Goal: Information Seeking & Learning: Learn about a topic

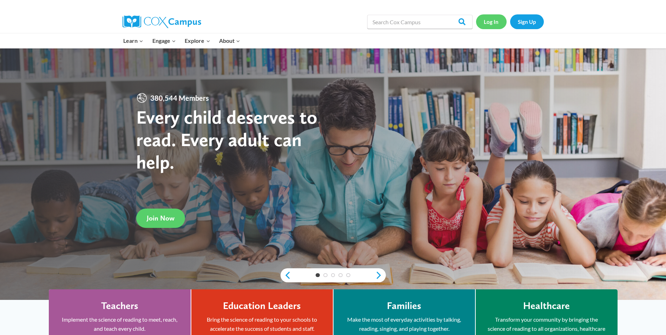
click at [486, 23] on link "Log In" at bounding box center [491, 21] width 31 height 14
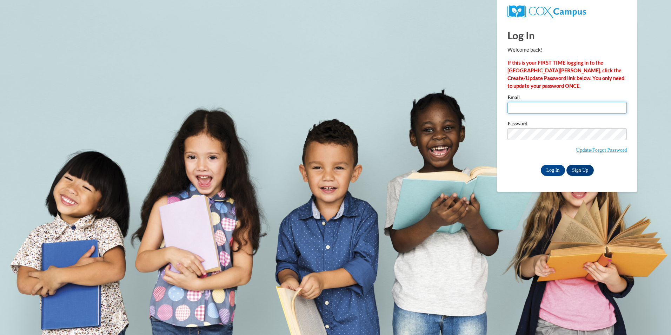
click at [536, 108] on input "Email" at bounding box center [566, 108] width 119 height 12
type input "[PERSON_NAME][EMAIL_ADDRESS][DOMAIN_NAME]"
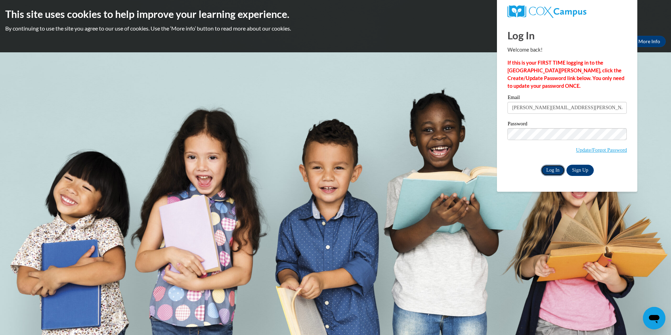
click at [554, 168] on input "Log In" at bounding box center [553, 170] width 25 height 11
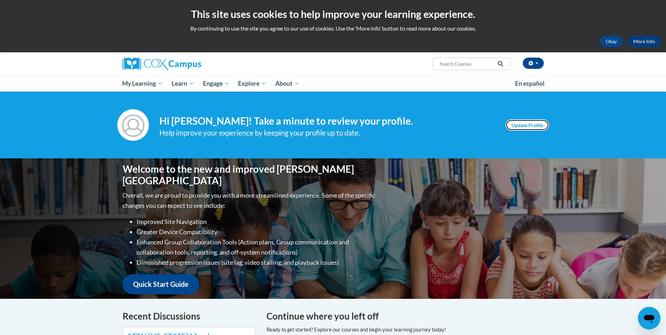
click at [531, 124] on link "Update Profile" at bounding box center [527, 124] width 44 height 11
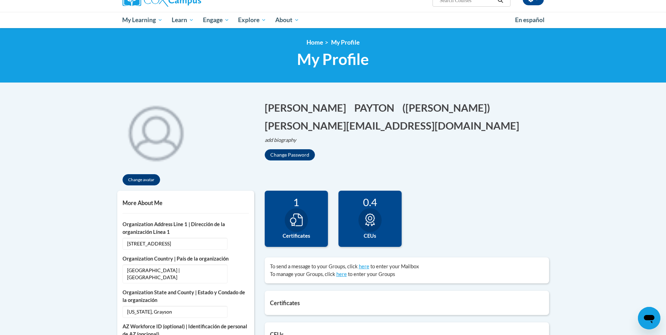
scroll to position [71, 0]
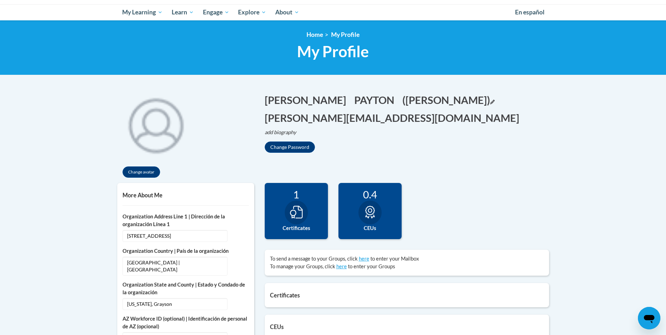
click at [402, 101] on button "(Lisa PAYTON) Edit" at bounding box center [448, 100] width 92 height 14
click at [402, 97] on input "[PERSON_NAME]" at bounding box center [437, 99] width 71 height 12
type input "Lisa Payton"
click at [475, 102] on button "Save" at bounding box center [485, 98] width 21 height 11
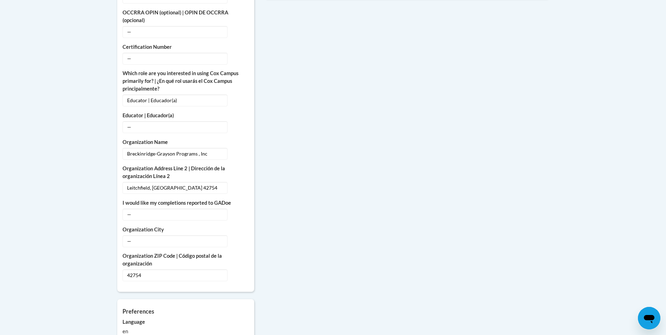
scroll to position [416, 0]
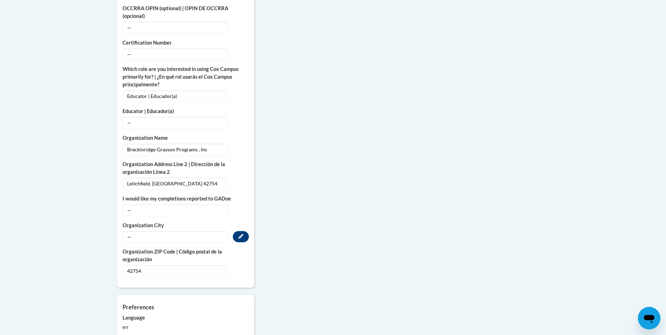
click at [151, 231] on span "—" at bounding box center [174, 237] width 105 height 12
click at [238, 232] on button "Edit" at bounding box center [241, 236] width 16 height 11
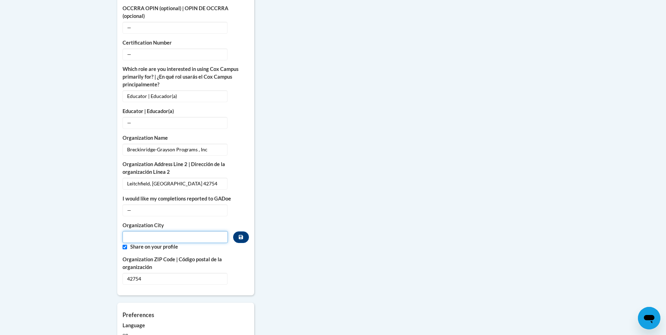
click at [172, 231] on input "Metadata input" at bounding box center [175, 237] width 106 height 12
type input "Leitchfield"
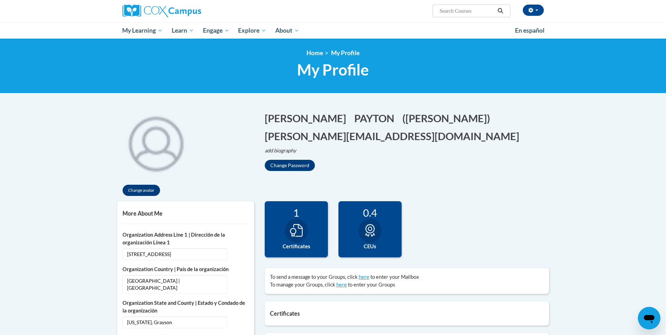
scroll to position [33, 0]
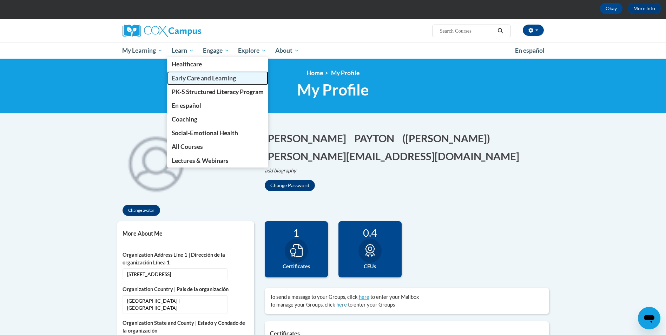
click at [193, 78] on span "Early Care and Learning" at bounding box center [204, 77] width 64 height 7
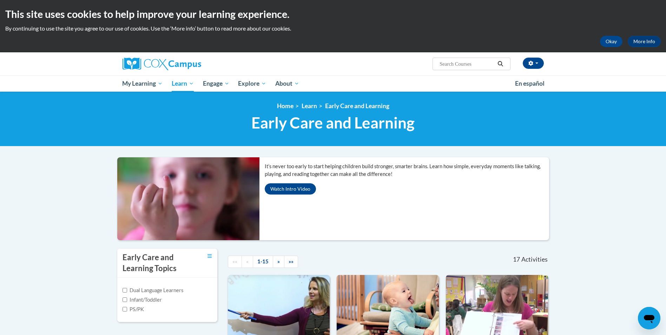
click at [453, 64] on input "Search..." at bounding box center [467, 64] width 56 height 8
type input "trauma"
click at [499, 66] on icon "Search" at bounding box center [500, 63] width 6 height 5
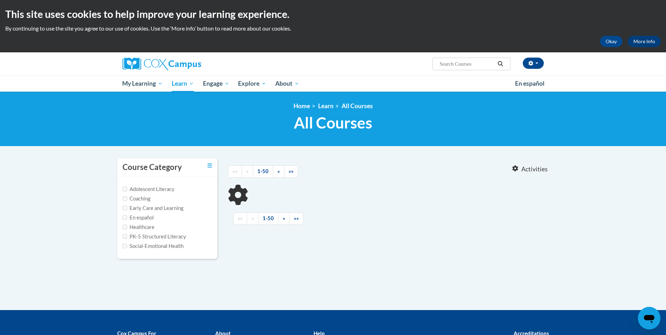
type input "trauma"
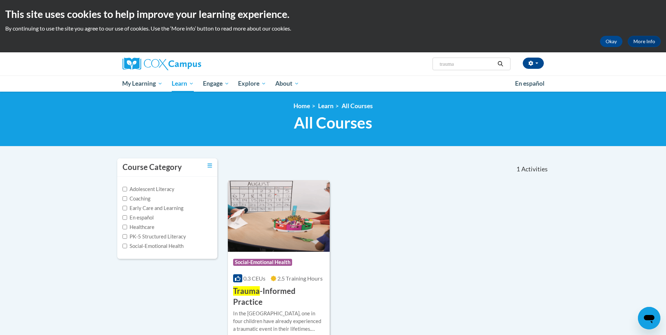
click at [290, 309] on div "In the United States, one in four children have already experienced a traumatic…" at bounding box center [279, 320] width 92 height 23
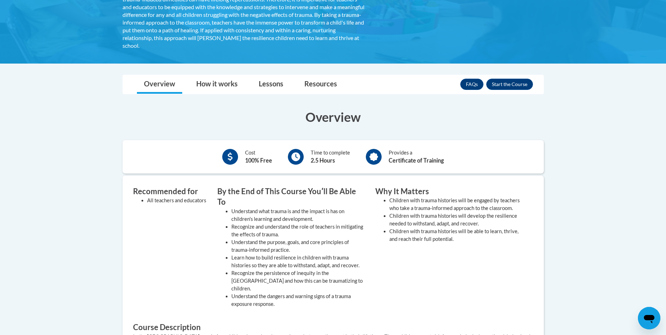
scroll to position [173, 0]
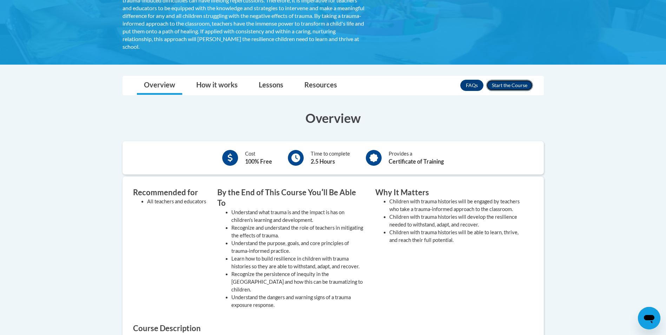
click at [517, 87] on button "Enroll" at bounding box center [509, 85] width 47 height 11
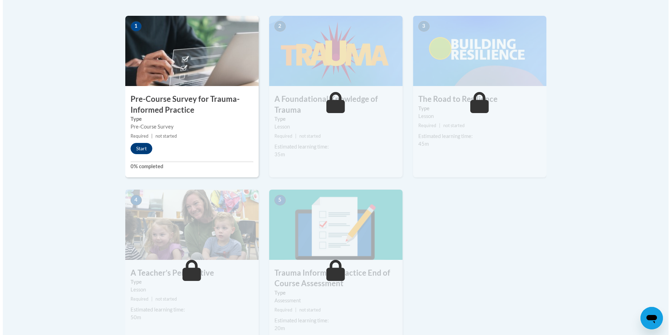
scroll to position [224, 0]
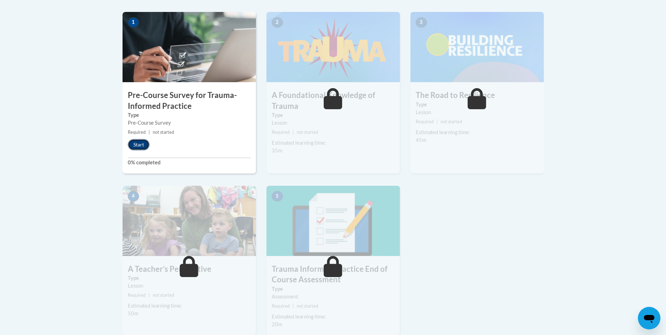
click at [140, 146] on button "Start" at bounding box center [139, 144] width 22 height 11
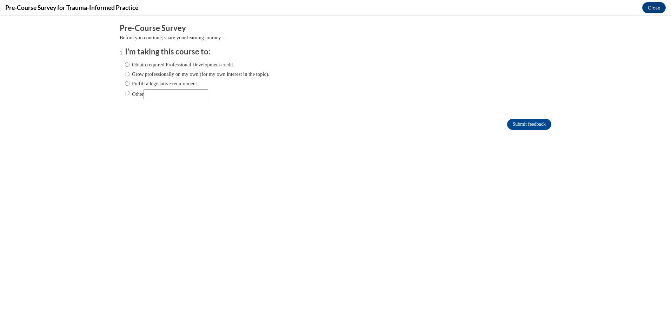
scroll to position [0, 0]
click at [125, 64] on input "Obtain required Professional Development credit." at bounding box center [127, 65] width 5 height 8
radio input "true"
click at [507, 125] on input "Submit feedback" at bounding box center [529, 124] width 44 height 11
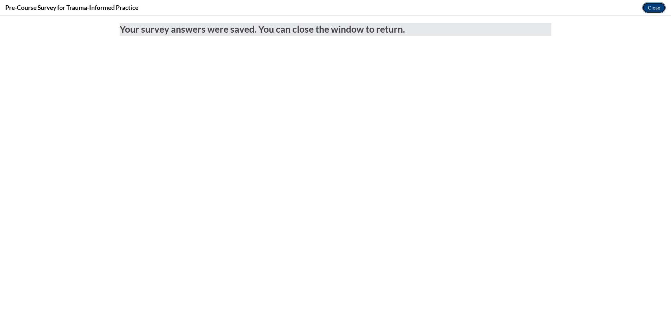
click at [651, 8] on button "Close" at bounding box center [654, 7] width 24 height 11
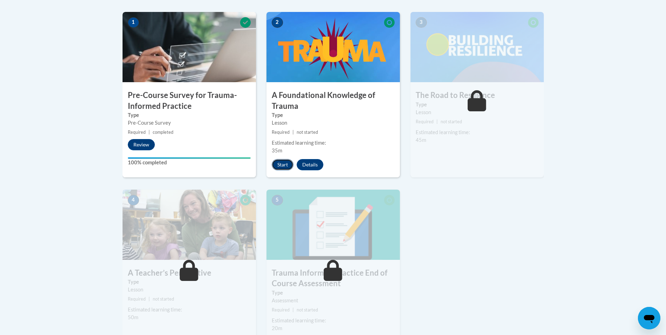
click at [286, 167] on button "Start" at bounding box center [283, 164] width 22 height 11
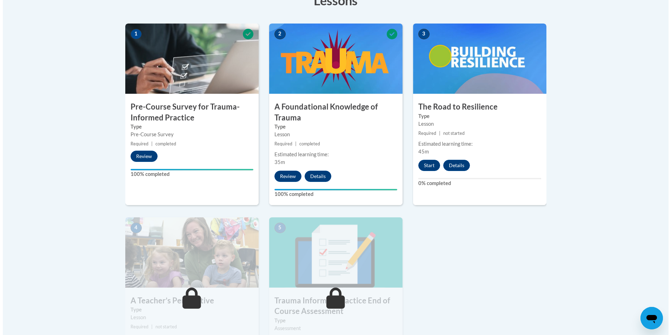
scroll to position [214, 0]
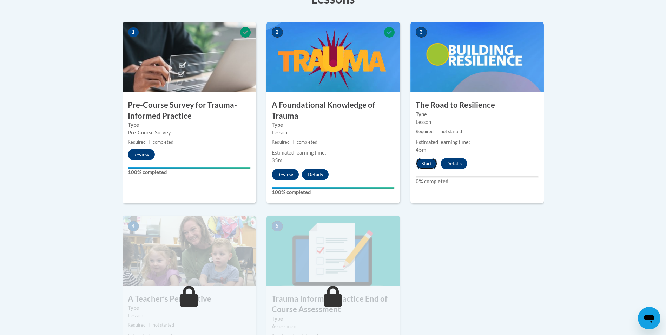
click at [424, 165] on button "Start" at bounding box center [426, 163] width 22 height 11
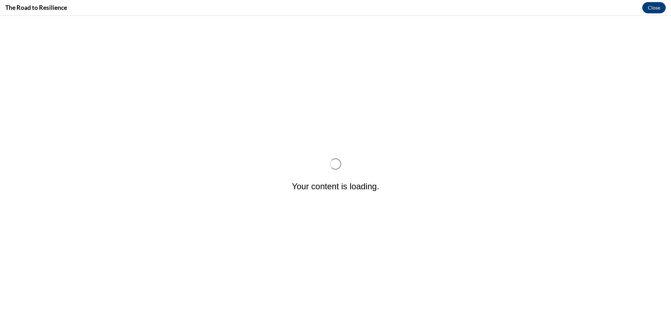
scroll to position [0, 0]
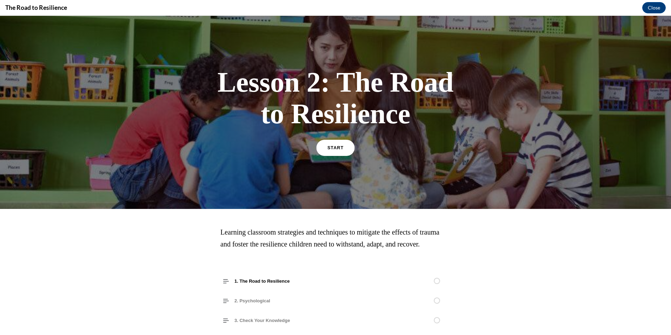
click at [339, 148] on span "START" at bounding box center [335, 147] width 16 height 5
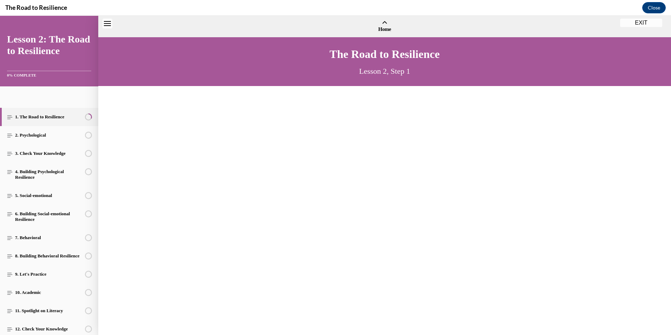
scroll to position [21, 0]
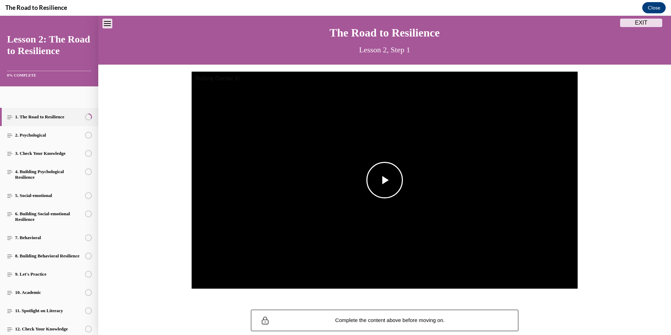
click at [385, 180] on span "Video player" at bounding box center [385, 180] width 0 height 0
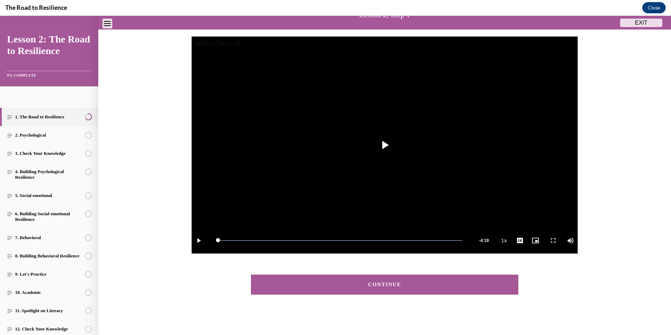
scroll to position [56, 0]
click at [385, 281] on button "CONTINUE" at bounding box center [384, 284] width 267 height 20
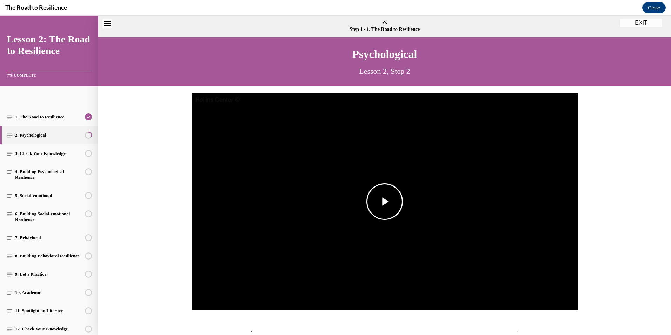
scroll to position [22, 0]
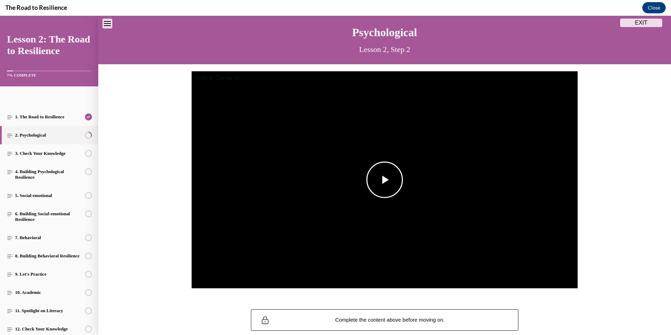
click at [385, 180] on span "Video player" at bounding box center [385, 180] width 0 height 0
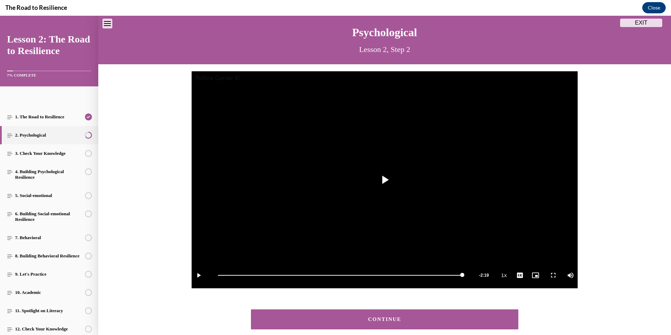
click at [338, 321] on div "CONTINUE" at bounding box center [385, 319] width 246 height 5
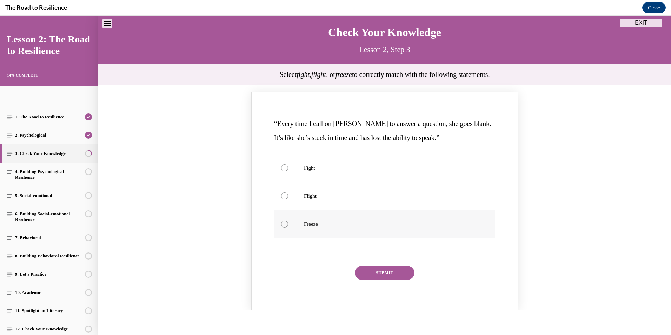
click at [281, 221] on div "Knowledge check: Multiple choice" at bounding box center [284, 223] width 7 height 7
click at [281, 221] on input "Freeze" at bounding box center [284, 223] width 7 height 7
radio input "true"
click at [360, 269] on button "SUBMIT" at bounding box center [385, 273] width 60 height 14
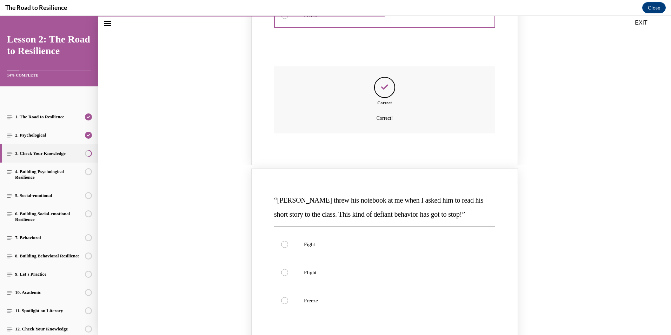
scroll to position [231, 0]
click at [662, 184] on div "“Hudson threw his notebook at me when I asked him to read his short story to th…" at bounding box center [384, 277] width 573 height 218
click at [282, 241] on div "Knowledge check: Multiple choice" at bounding box center [284, 243] width 7 height 7
click at [282, 241] on input "Fight" at bounding box center [284, 243] width 7 height 7
radio input "true"
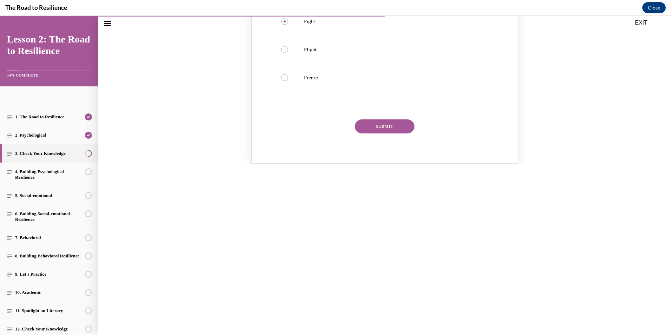
scroll to position [466, 0]
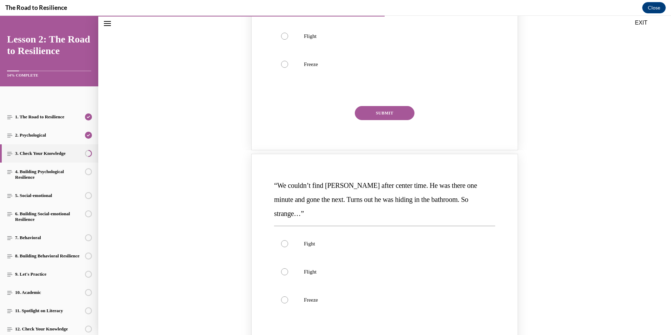
click at [391, 115] on button "SUBMIT" at bounding box center [385, 113] width 60 height 14
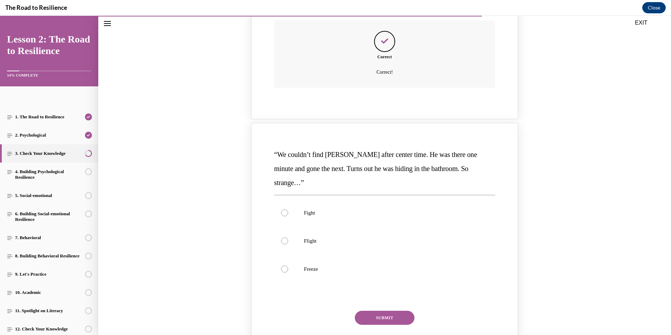
scroll to position [562, 0]
click at [282, 236] on div "Knowledge check: Multiple choice" at bounding box center [284, 239] width 7 height 7
click at [282, 236] on input "Flight" at bounding box center [284, 239] width 7 height 7
radio input "true"
click at [378, 309] on button "SUBMIT" at bounding box center [385, 316] width 60 height 14
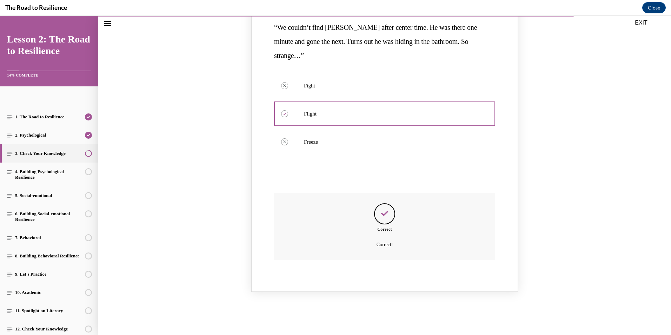
scroll to position [705, 0]
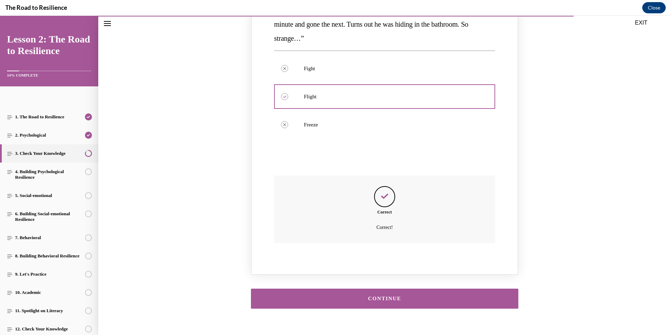
click at [368, 290] on button "CONTINUE" at bounding box center [384, 298] width 267 height 20
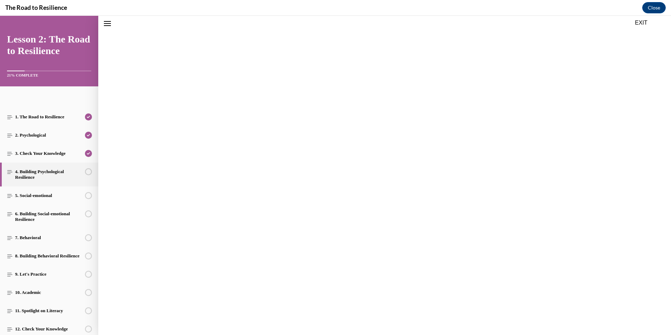
scroll to position [22, 0]
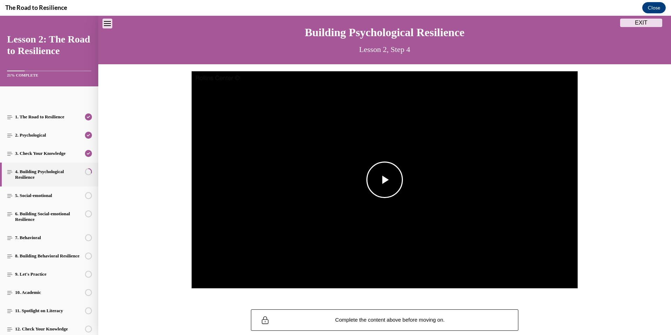
click at [385, 180] on span "Video player" at bounding box center [385, 180] width 0 height 0
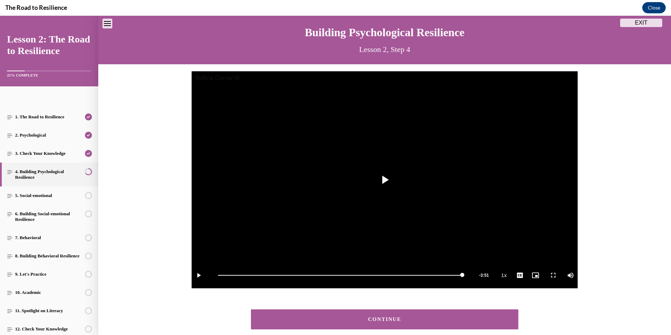
click at [436, 321] on div "CONTINUE" at bounding box center [385, 319] width 246 height 5
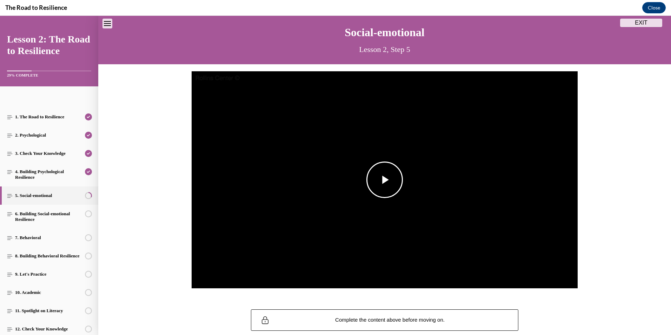
click at [385, 180] on span "Video player" at bounding box center [385, 180] width 0 height 0
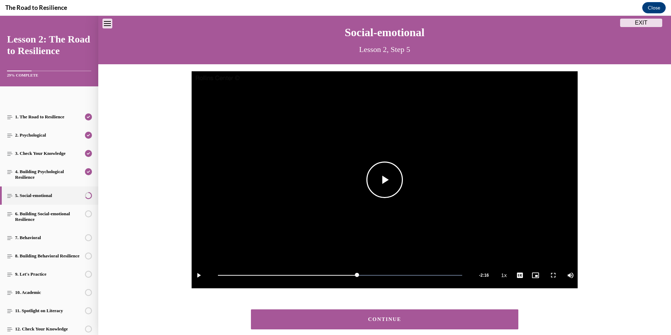
click at [385, 180] on span "Video player" at bounding box center [385, 180] width 0 height 0
click at [368, 320] on div "CONTINUE" at bounding box center [385, 319] width 246 height 5
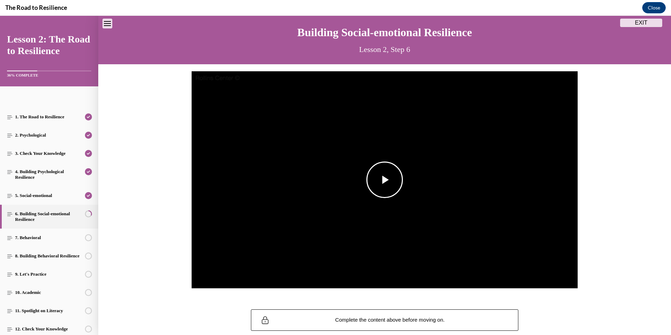
click at [385, 180] on span "Video player" at bounding box center [385, 180] width 0 height 0
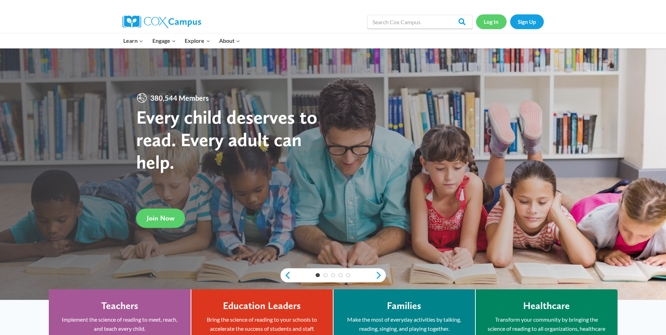
click at [494, 25] on link "Log In" at bounding box center [491, 21] width 31 height 14
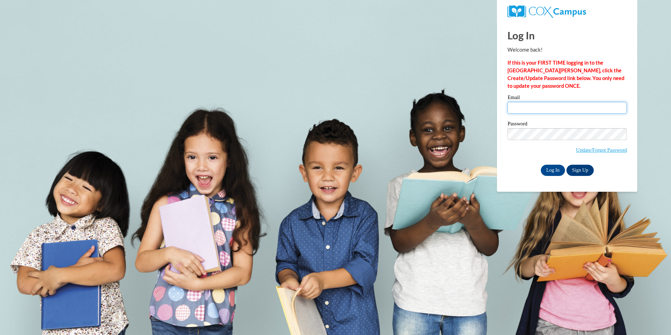
click at [539, 102] on input "Email" at bounding box center [566, 108] width 119 height 12
type input "[PERSON_NAME][EMAIL_ADDRESS][PERSON_NAME][DOMAIN_NAME]"
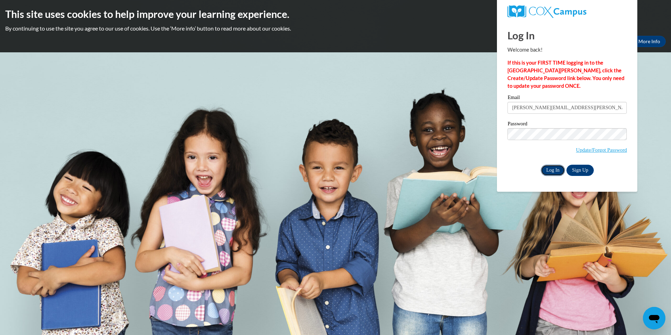
click at [554, 173] on input "Log In" at bounding box center [553, 170] width 25 height 11
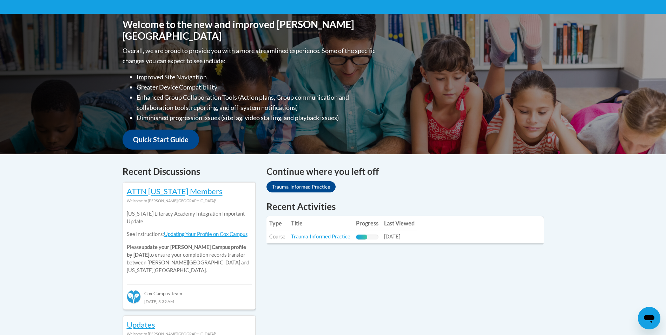
scroll to position [180, 0]
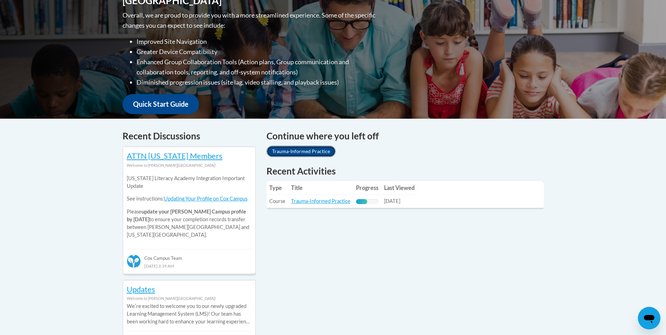
click at [293, 153] on link "Trauma-Informed Practice" at bounding box center [300, 151] width 69 height 11
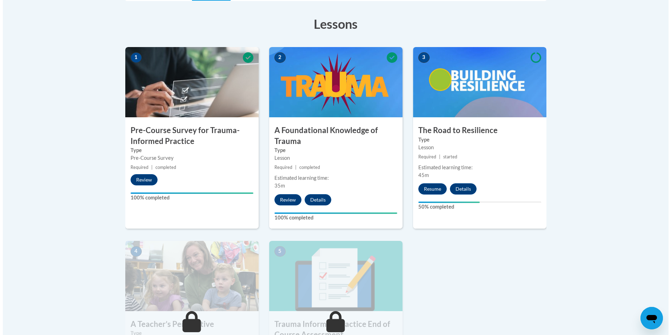
scroll to position [202, 0]
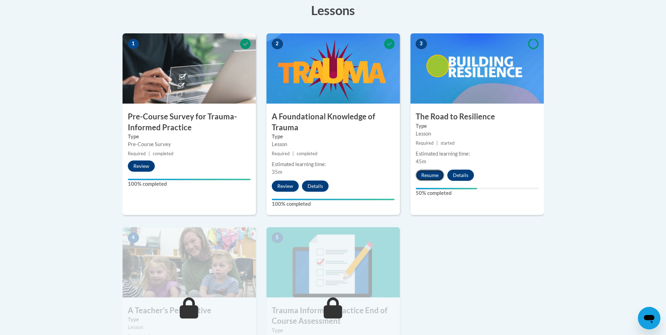
click at [434, 179] on button "Resume" at bounding box center [429, 174] width 28 height 11
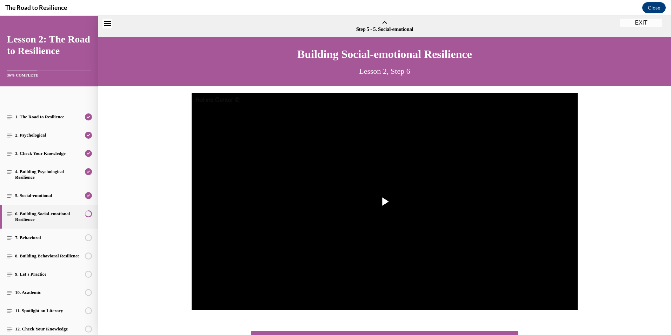
scroll to position [21, 0]
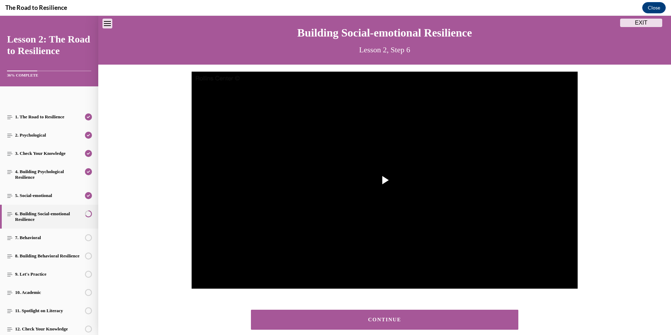
click at [406, 320] on div "CONTINUE" at bounding box center [385, 319] width 246 height 5
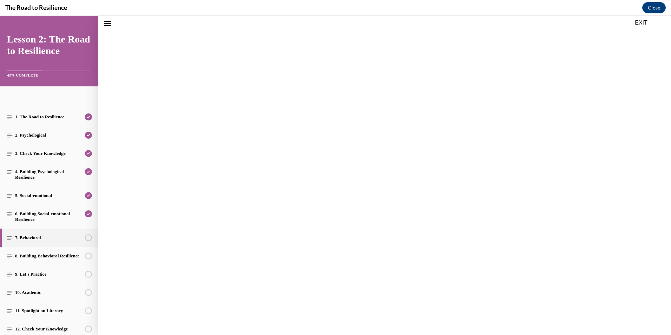
scroll to position [22, 0]
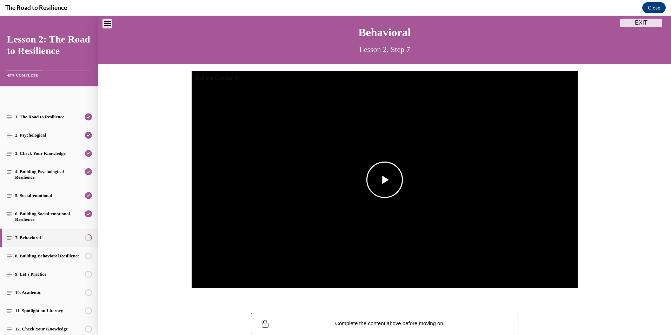
click at [385, 180] on span "Video player" at bounding box center [385, 180] width 0 height 0
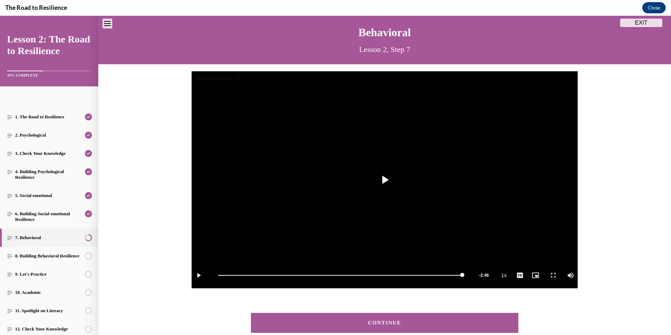
click at [405, 326] on button "CONTINUE" at bounding box center [384, 323] width 267 height 20
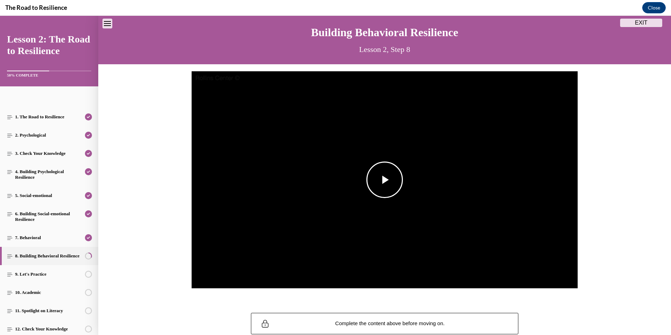
click at [385, 180] on span "Video player" at bounding box center [385, 180] width 0 height 0
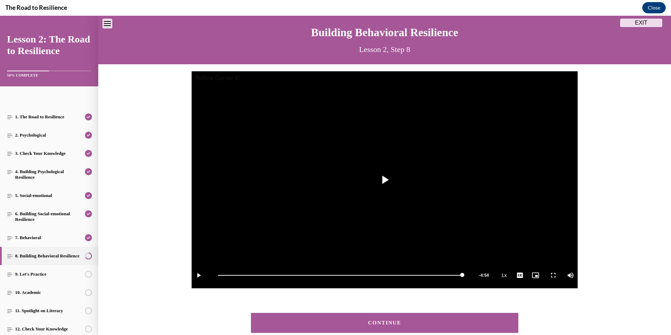
click at [386, 320] on div "CONTINUE" at bounding box center [385, 322] width 246 height 5
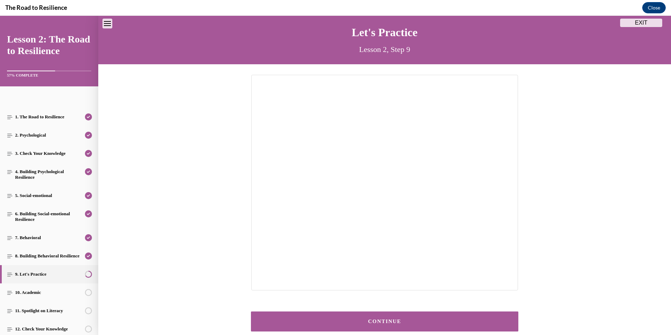
click at [395, 320] on div "CONTINUE" at bounding box center [385, 321] width 246 height 5
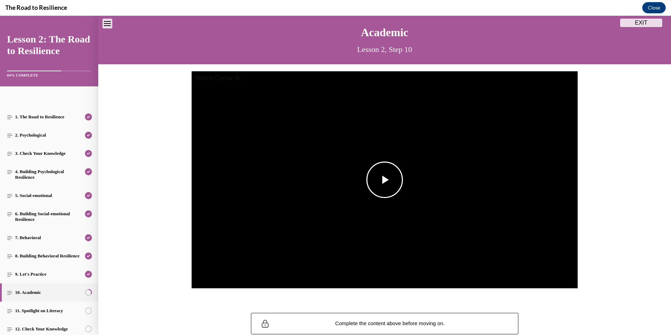
click at [385, 180] on span "Video player" at bounding box center [385, 180] width 0 height 0
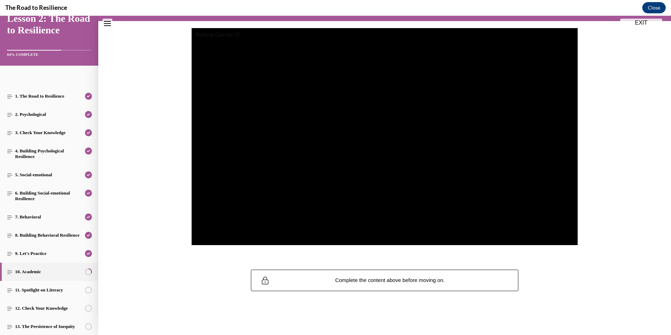
scroll to position [64, 0]
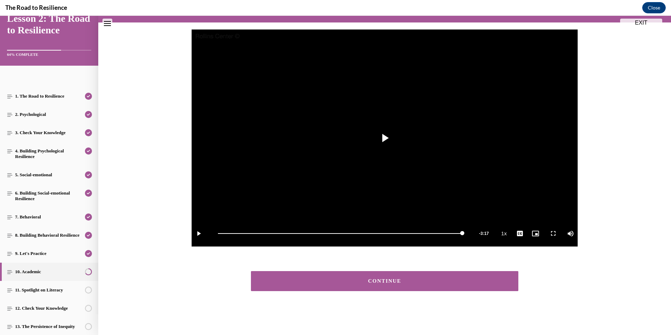
click at [434, 278] on button "CONTINUE" at bounding box center [384, 281] width 267 height 20
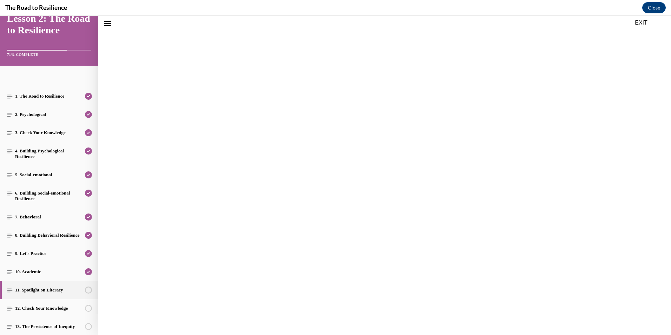
scroll to position [22, 0]
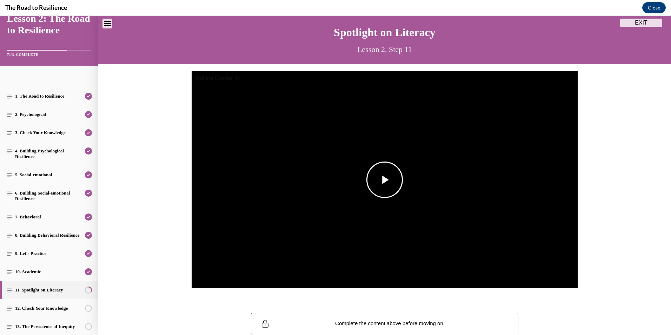
click at [385, 180] on span "Video player" at bounding box center [385, 180] width 0 height 0
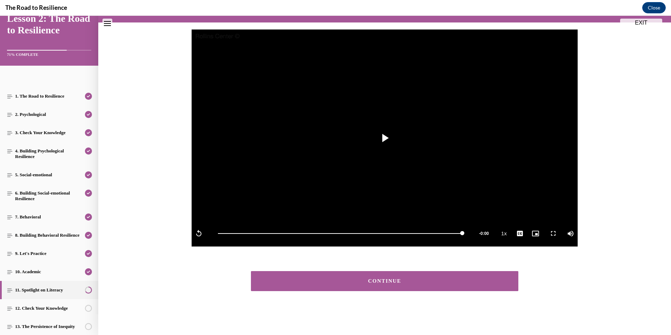
scroll to position [64, 0]
click at [387, 284] on button "CONTINUE" at bounding box center [384, 281] width 267 height 20
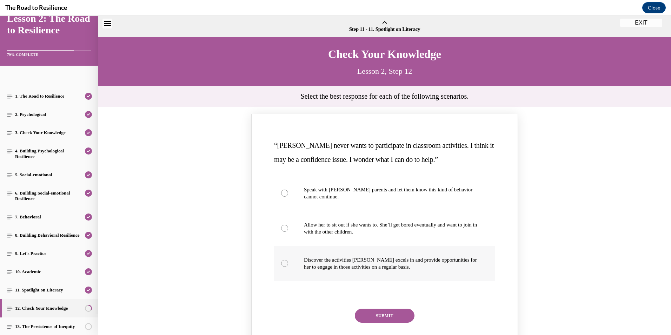
scroll to position [22, 0]
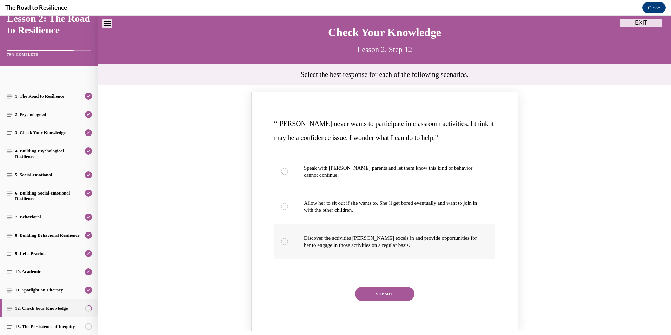
click at [280, 245] on label "Discover the activities [PERSON_NAME] excels in and provide opportunities for h…" at bounding box center [384, 241] width 221 height 35
click at [281, 245] on input "Discover the activities [PERSON_NAME] excels in and provide opportunities for h…" at bounding box center [284, 241] width 7 height 7
radio input "true"
click at [393, 297] on button "SUBMIT" at bounding box center [385, 294] width 60 height 14
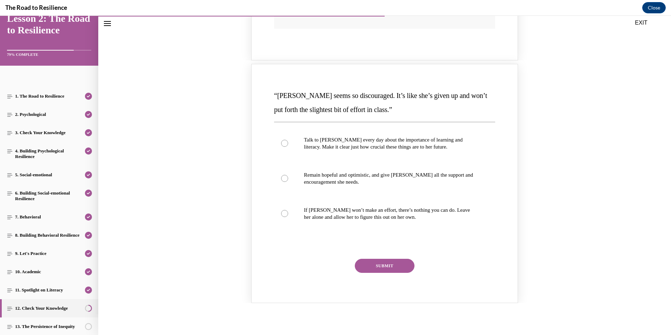
scroll to position [357, 0]
click at [287, 176] on label "Remain hopeful and optimistic, and give [PERSON_NAME] all the support and encou…" at bounding box center [384, 177] width 221 height 35
click at [287, 176] on input "Remain hopeful and optimistic, and give [PERSON_NAME] all the support and encou…" at bounding box center [284, 177] width 7 height 7
radio input "true"
click at [381, 265] on button "SUBMIT" at bounding box center [385, 265] width 60 height 14
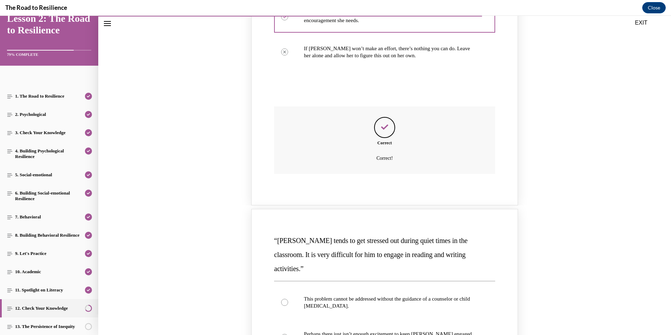
scroll to position [599, 0]
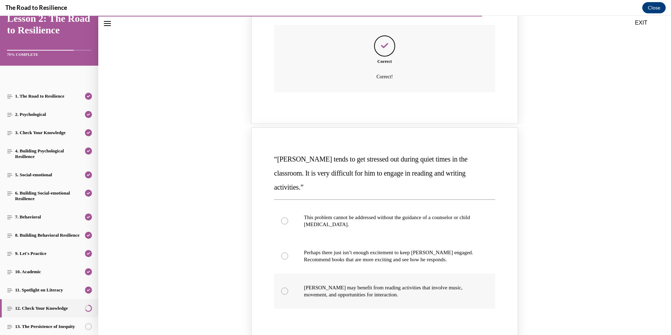
click at [281, 287] on div "Knowledge check: Multiple choice" at bounding box center [284, 290] width 7 height 7
click at [281, 287] on input "[PERSON_NAME] may benefit from reading activities that involve music, movement,…" at bounding box center [284, 290] width 7 height 7
radio input "true"
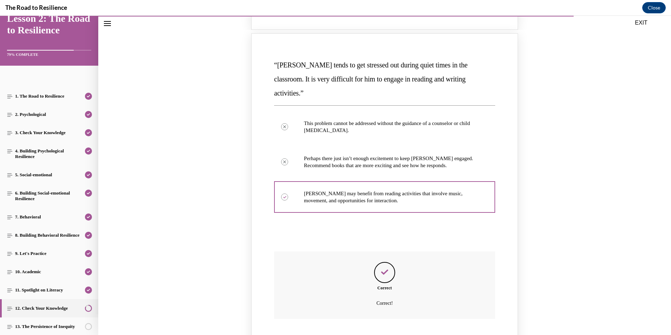
scroll to position [775, 0]
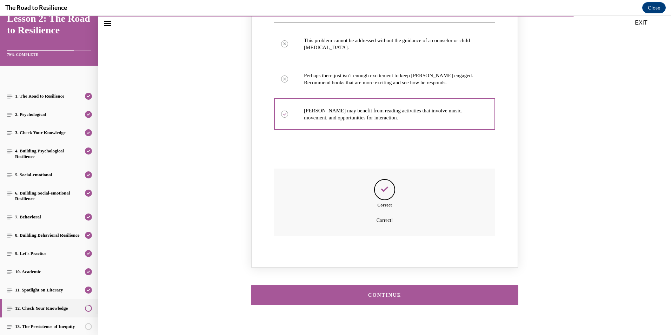
click at [378, 292] on div "CONTINUE" at bounding box center [385, 294] width 246 height 5
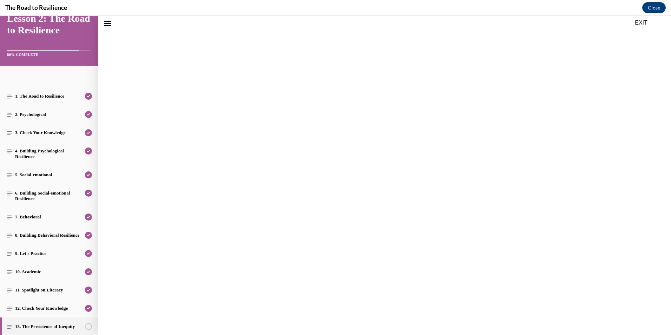
scroll to position [22, 0]
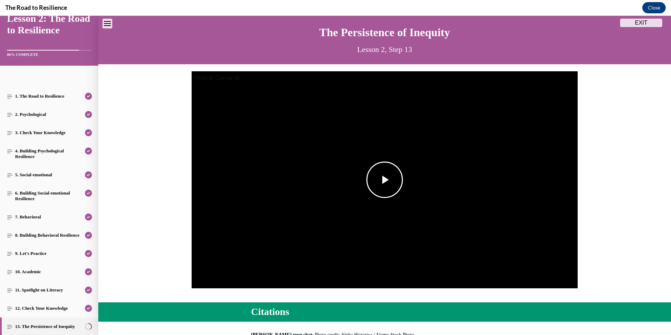
click at [385, 180] on span "Video player" at bounding box center [385, 180] width 0 height 0
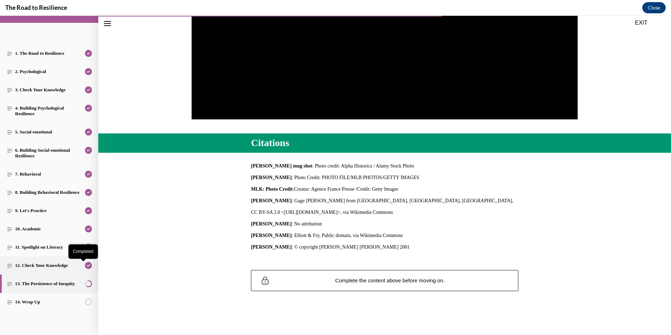
scroll to position [189, 0]
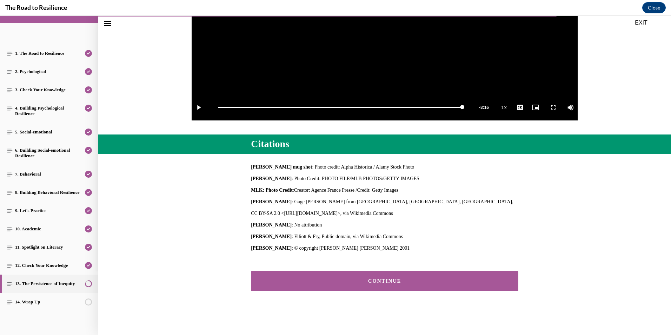
click at [416, 281] on div "CONTINUE" at bounding box center [385, 280] width 246 height 5
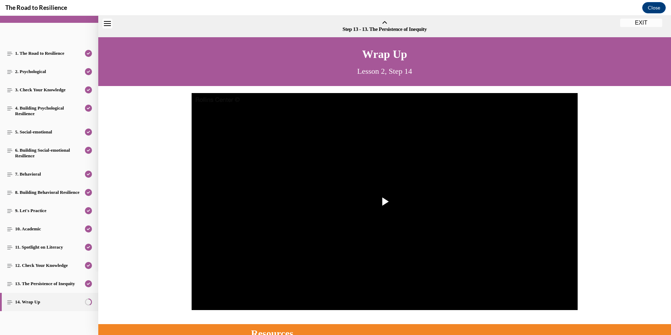
scroll to position [22, 0]
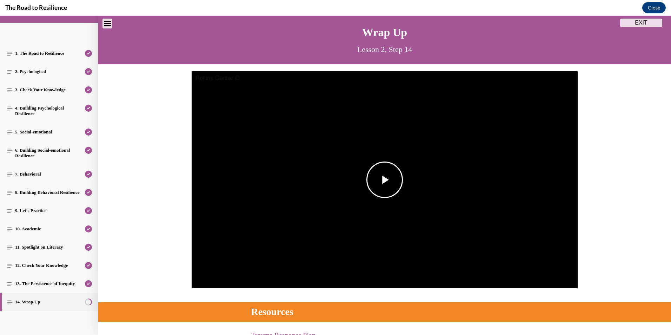
click at [385, 180] on span "Video player" at bounding box center [385, 180] width 0 height 0
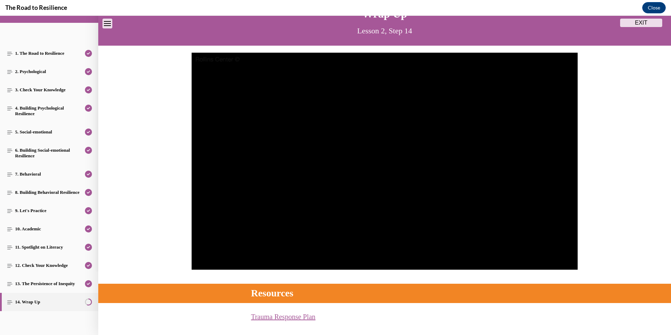
scroll to position [35, 0]
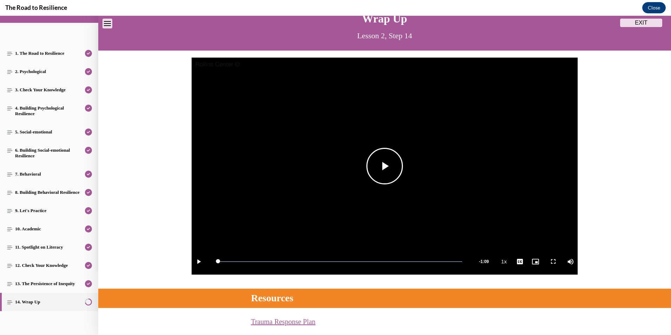
click at [385, 166] on span "Video player" at bounding box center [385, 166] width 0 height 0
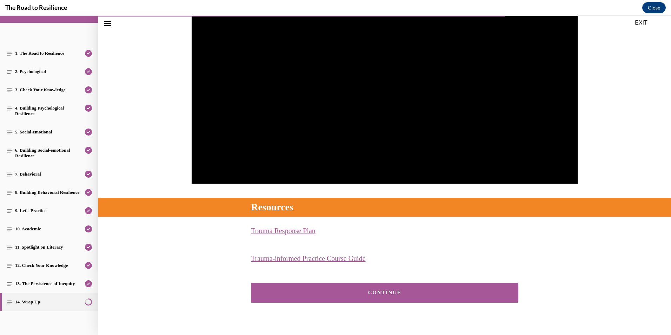
scroll to position [138, 0]
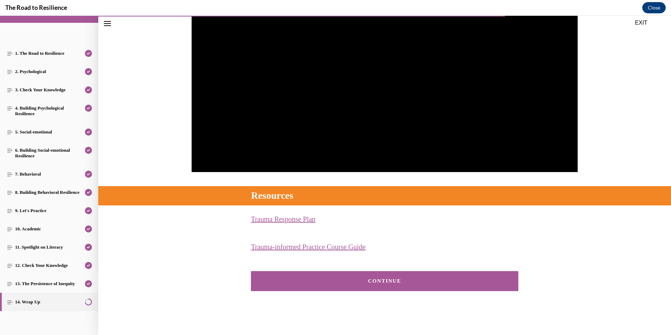
click at [442, 269] on div "CONTINUE" at bounding box center [384, 280] width 573 height 41
click at [440, 275] on button "CONTINUE" at bounding box center [384, 281] width 267 height 20
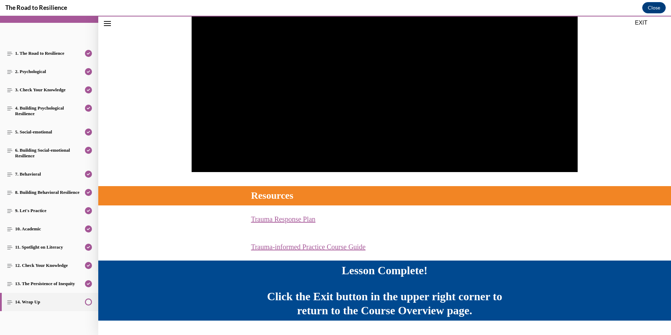
scroll to position [157, 0]
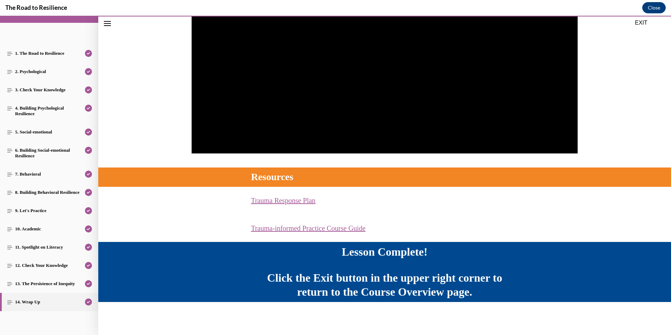
click at [644, 24] on button "EXIT" at bounding box center [641, 23] width 42 height 8
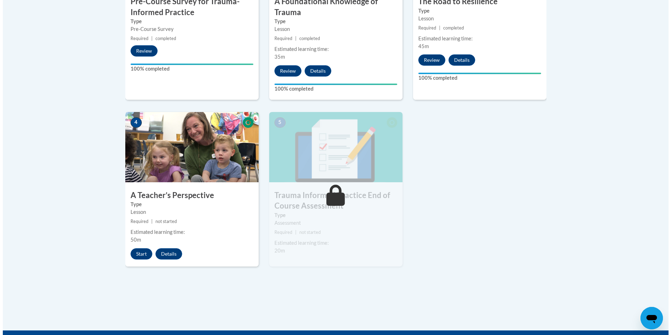
scroll to position [326, 0]
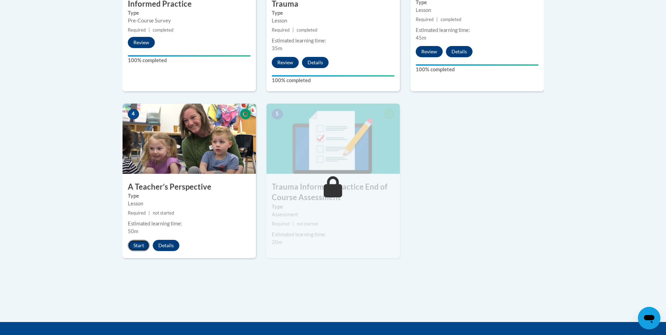
click at [139, 245] on button "Start" at bounding box center [139, 245] width 22 height 11
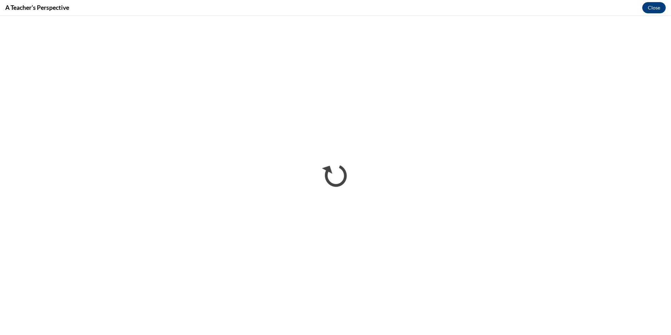
scroll to position [0, 0]
